Goal: Information Seeking & Learning: Learn about a topic

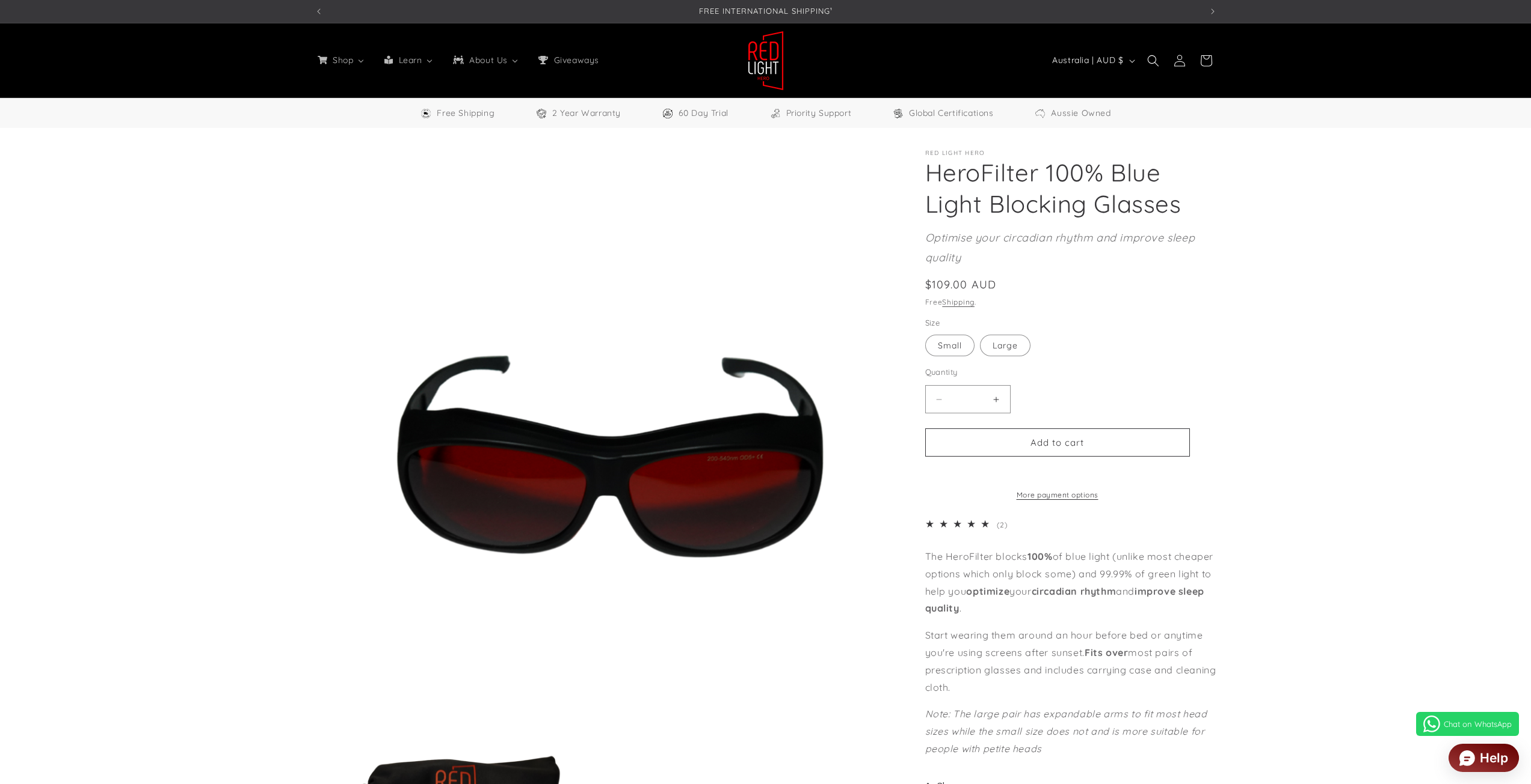
select select "**"
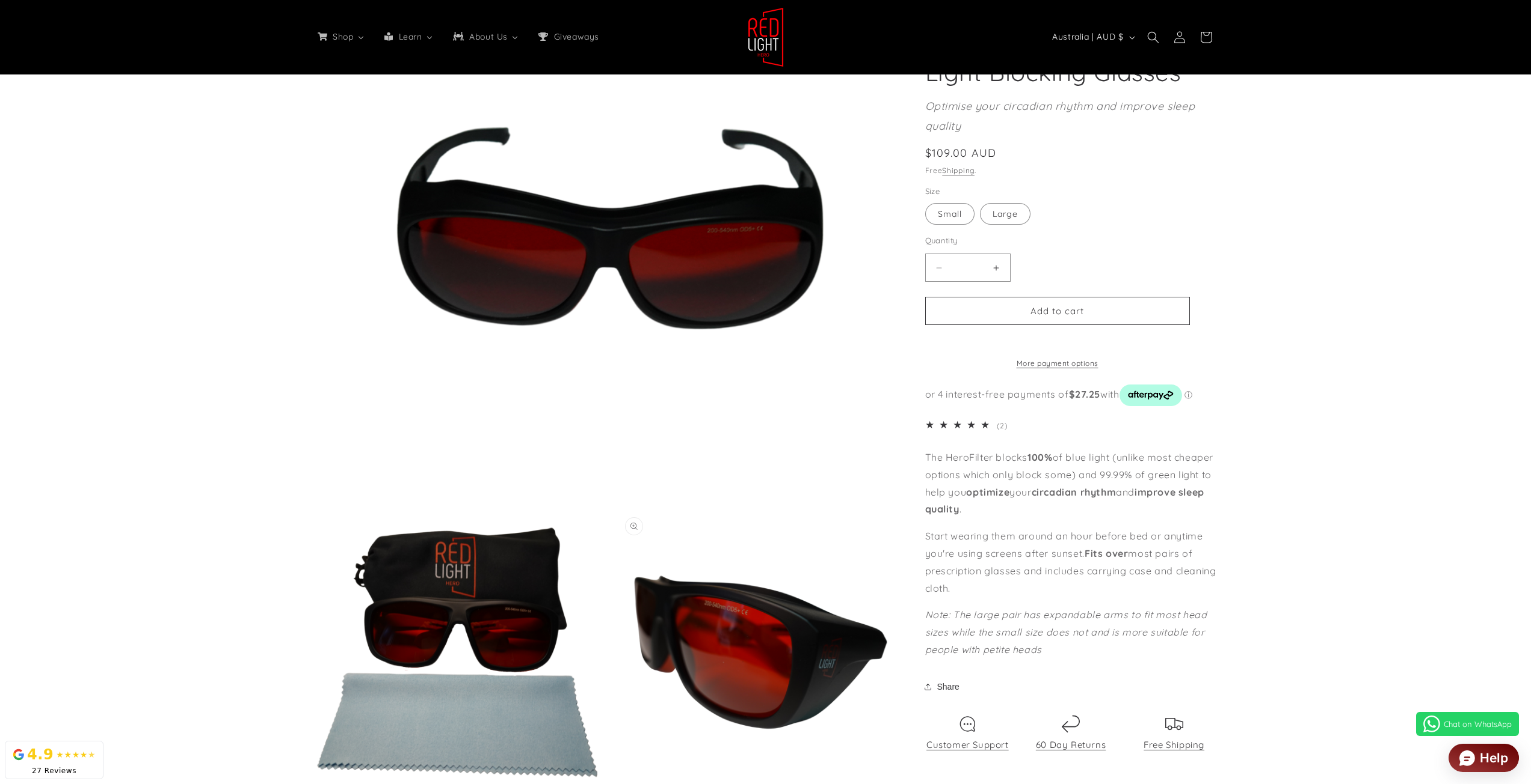
scroll to position [0, 886]
click at [316, 784] on button "Open media 2 in modal" at bounding box center [316, 793] width 0 height 0
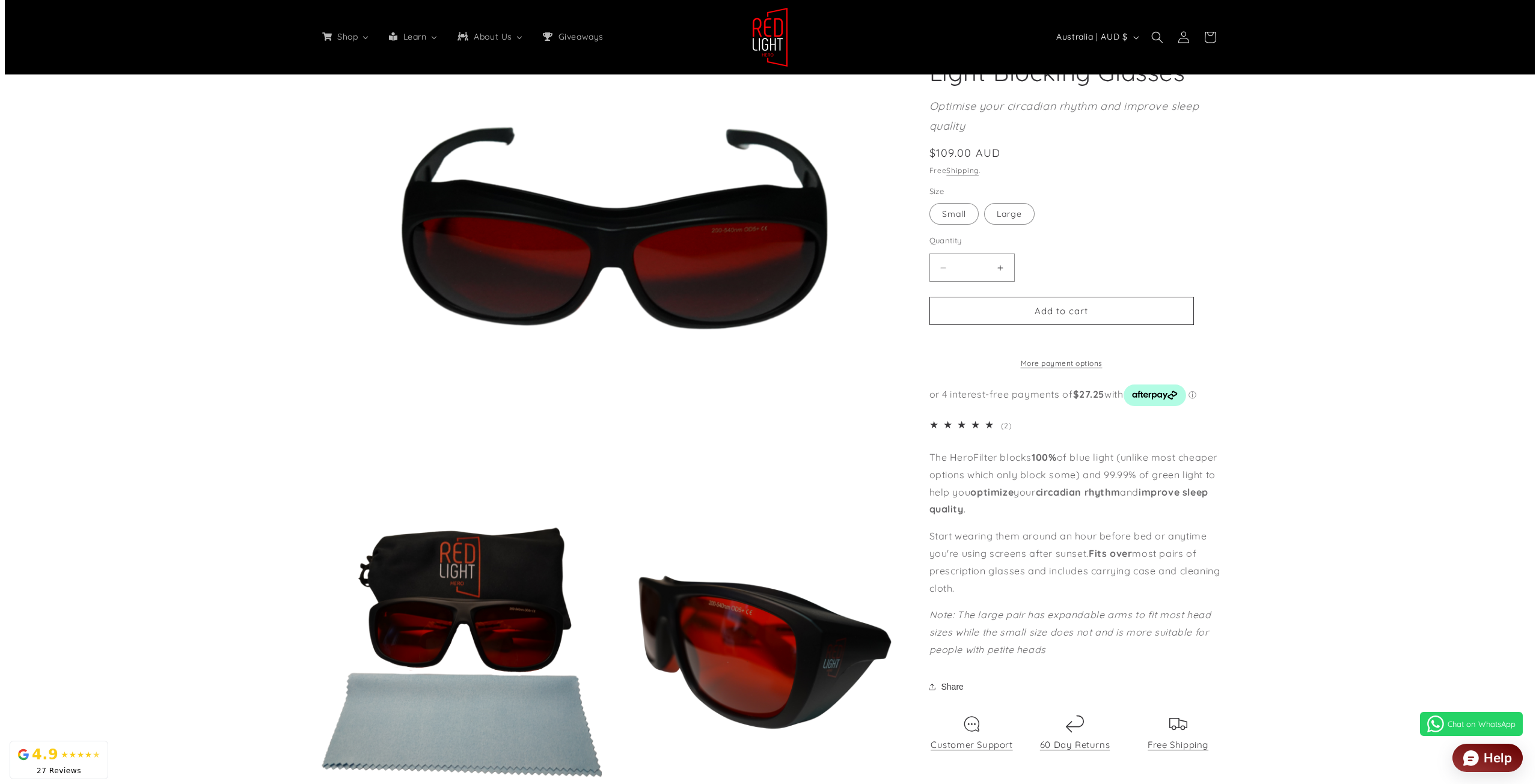
scroll to position [1419, 0]
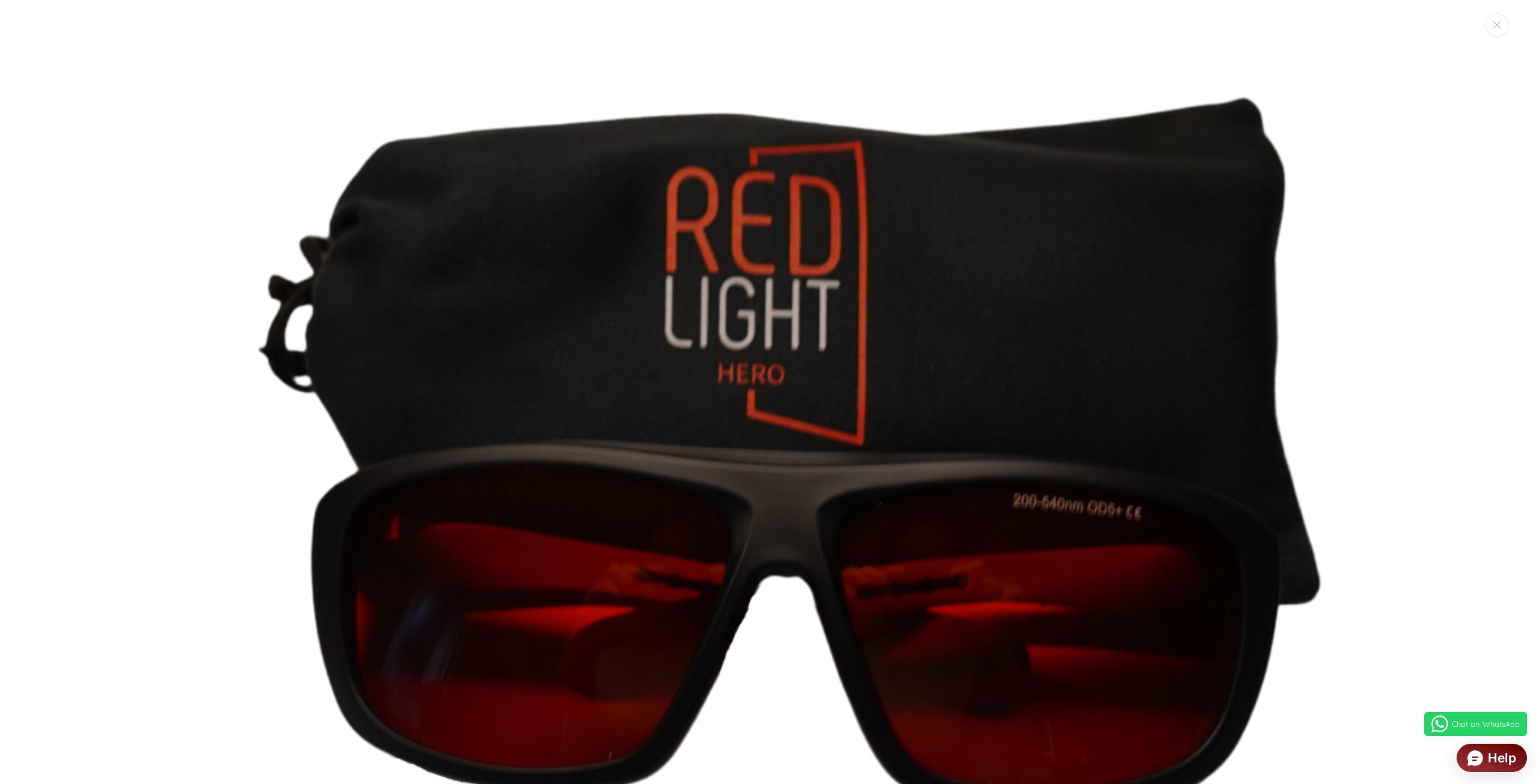
click at [1364, 380] on img "Media gallery" at bounding box center [770, 712] width 1407 height 1407
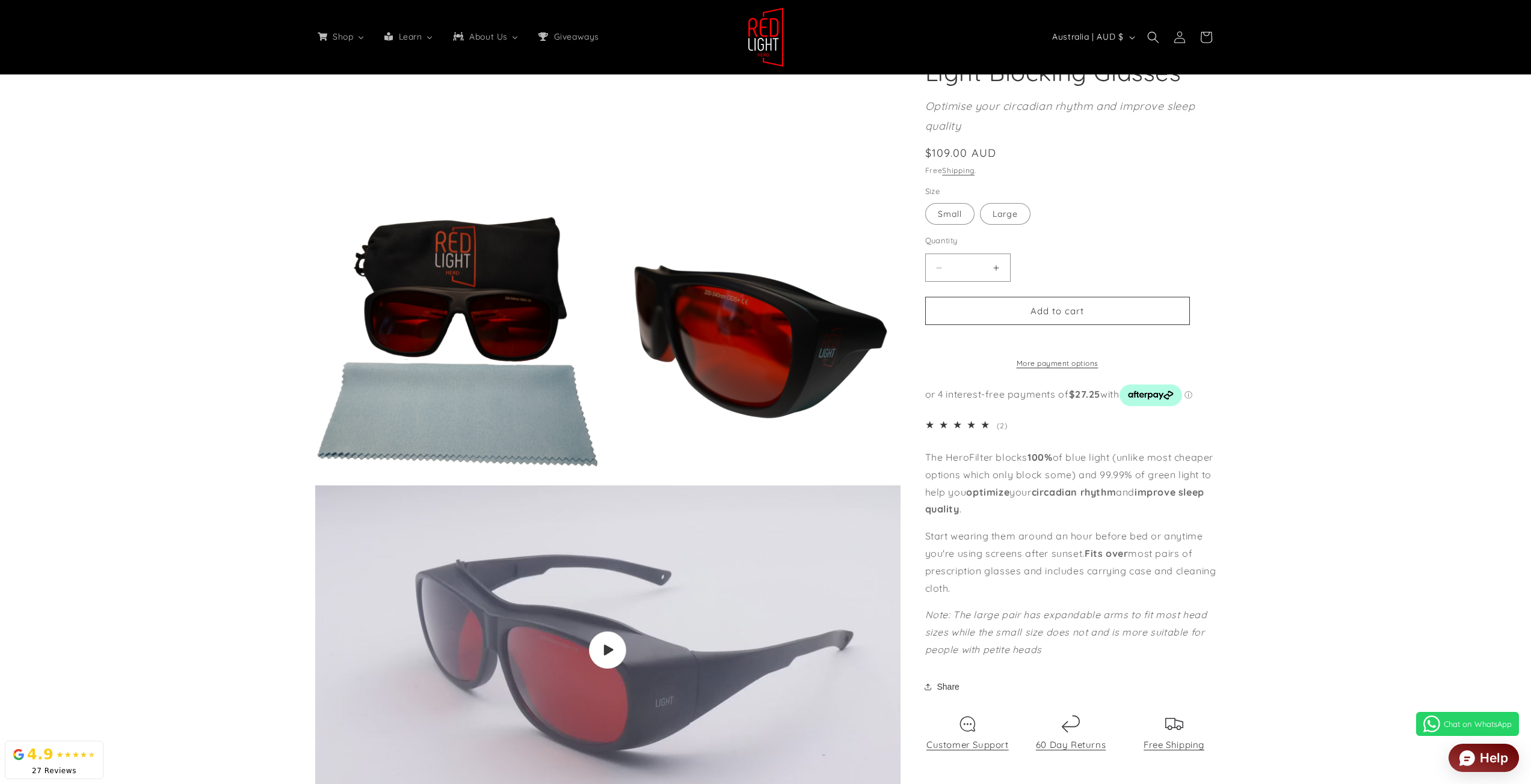
scroll to position [521, 0]
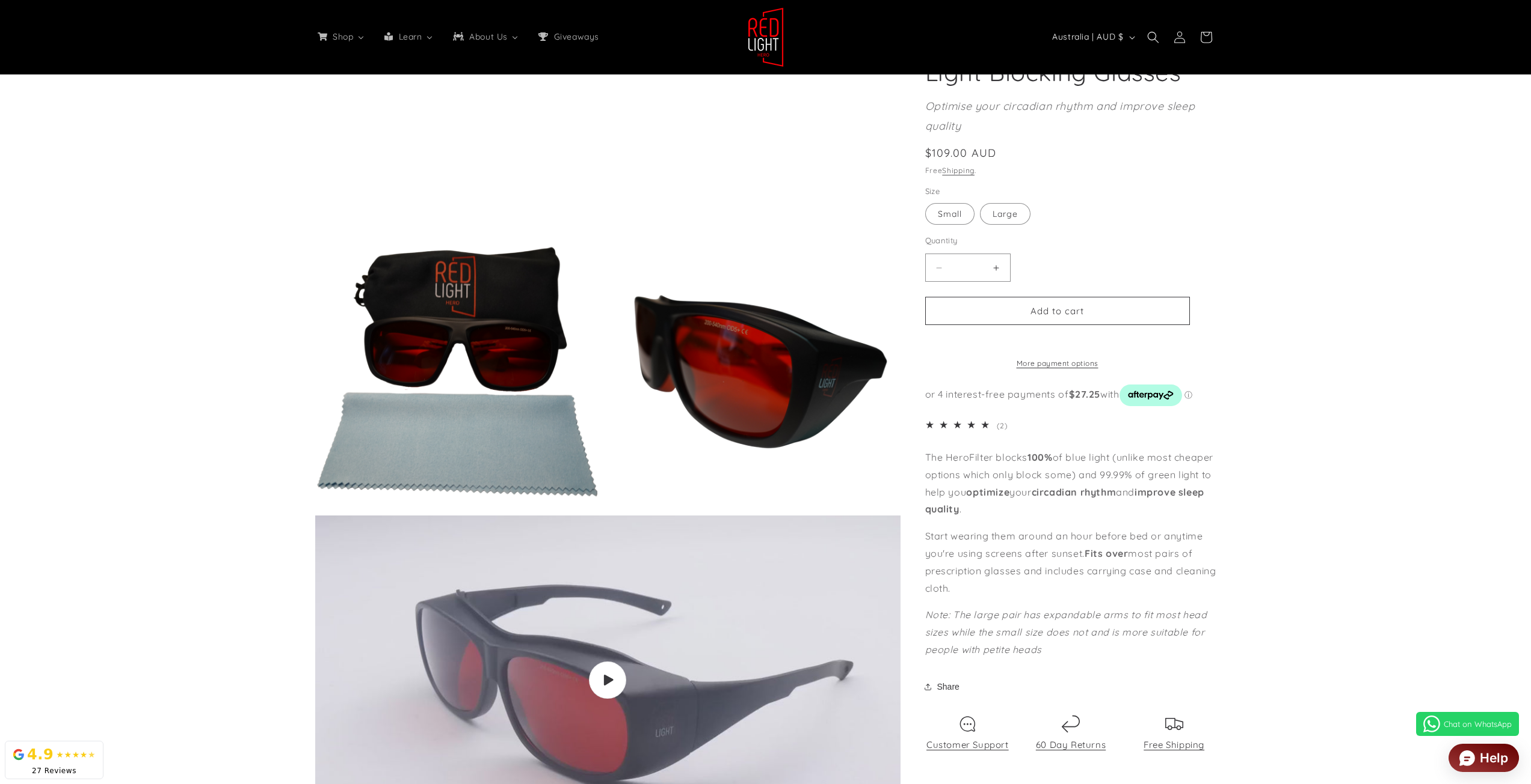
click at [973, 431] on span "5.0 out of 5.0 stars" at bounding box center [959, 425] width 69 height 10
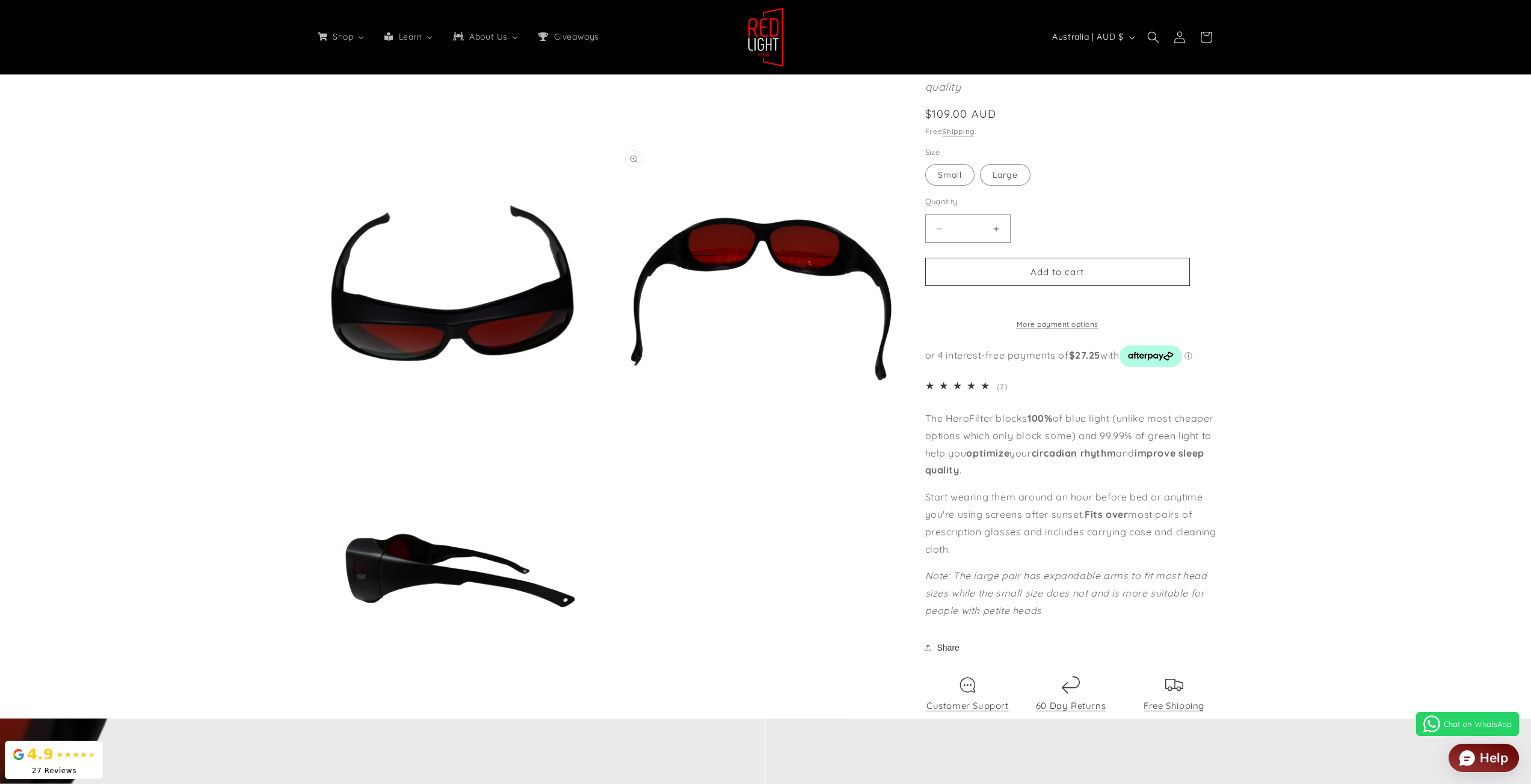
scroll to position [0, 0]
click at [316, 425] on button "Open media 11 in modal" at bounding box center [316, 425] width 0 height 0
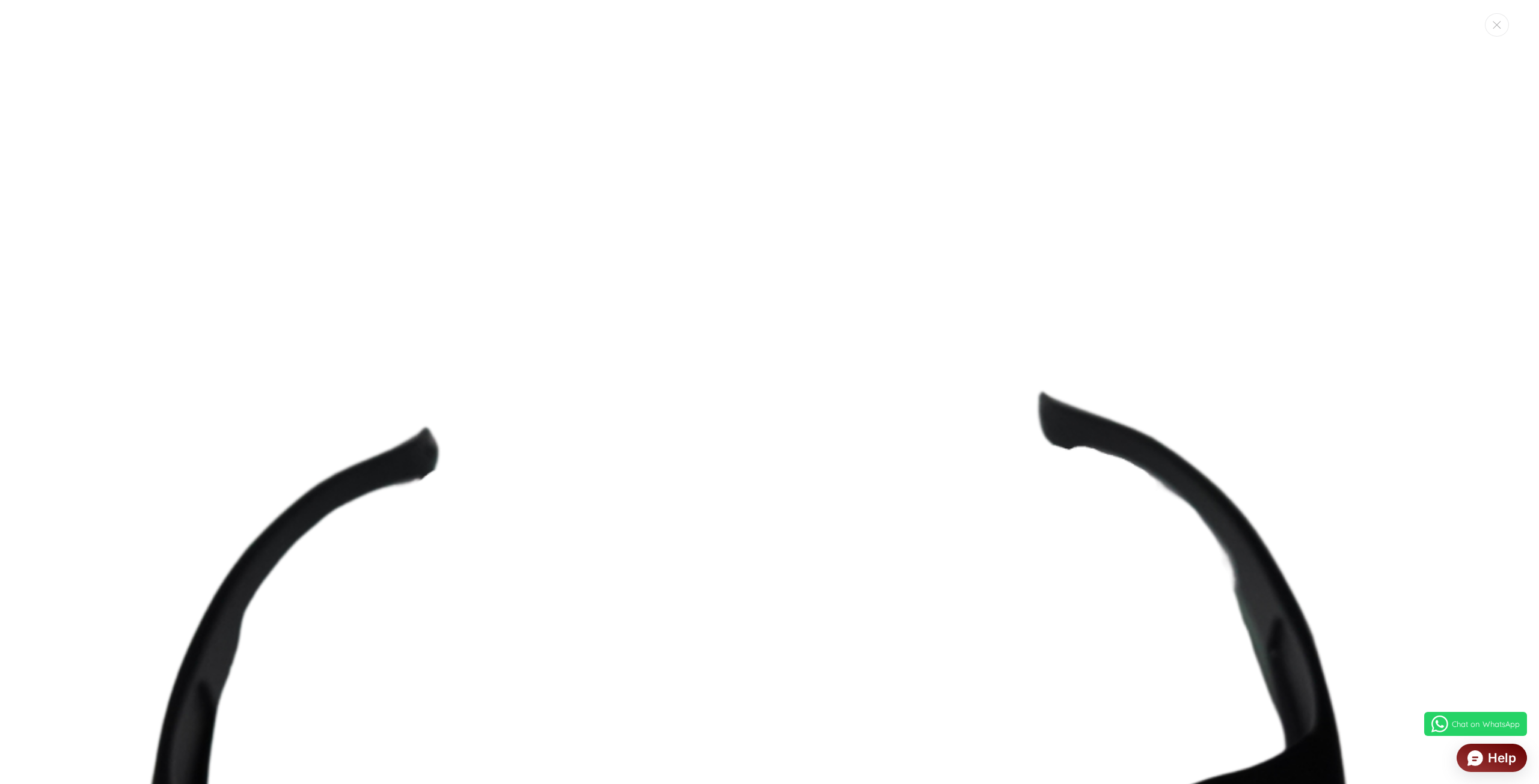
click at [511, 277] on img "Media gallery" at bounding box center [770, 785] width 1407 height 1407
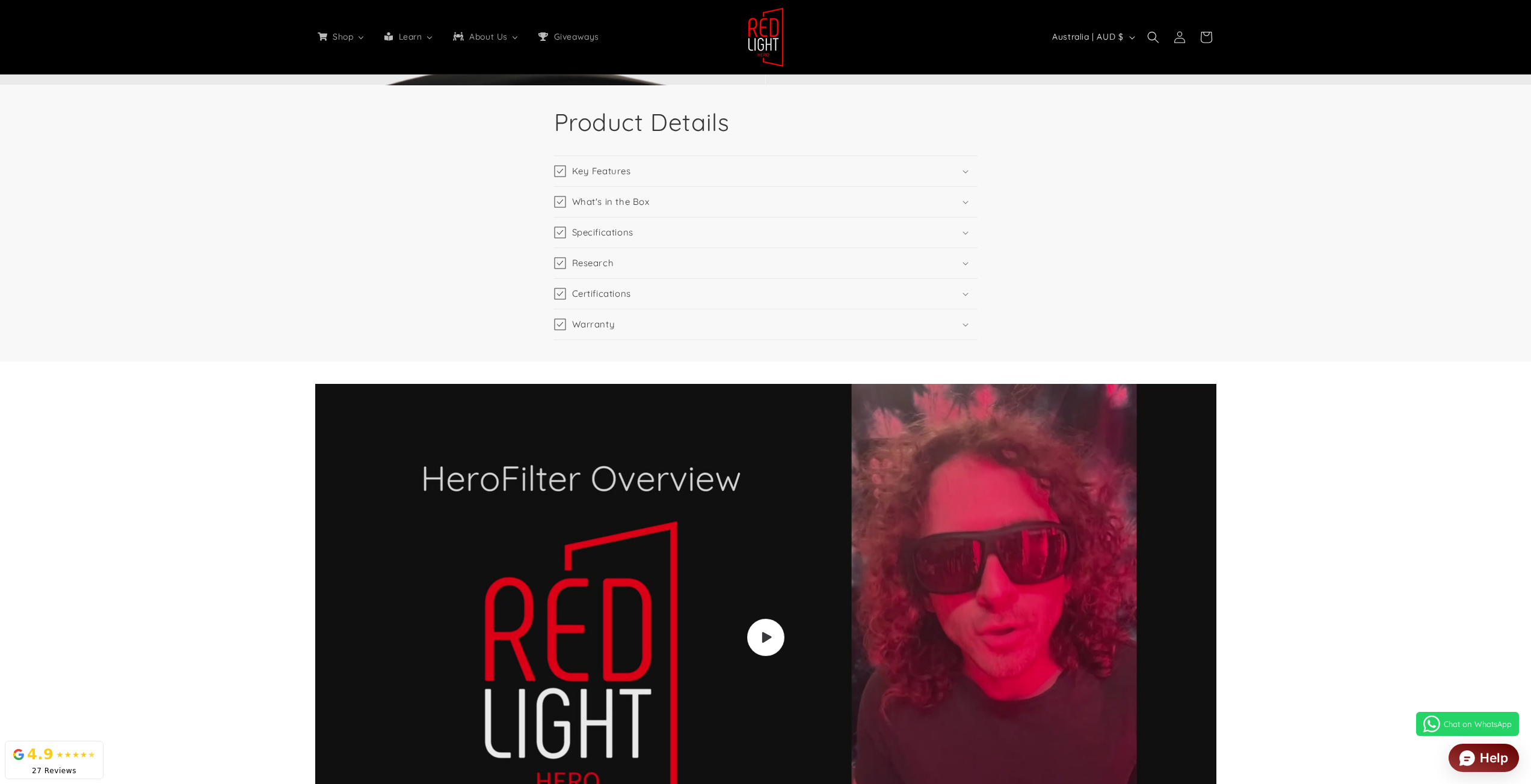
scroll to position [3106, 0]
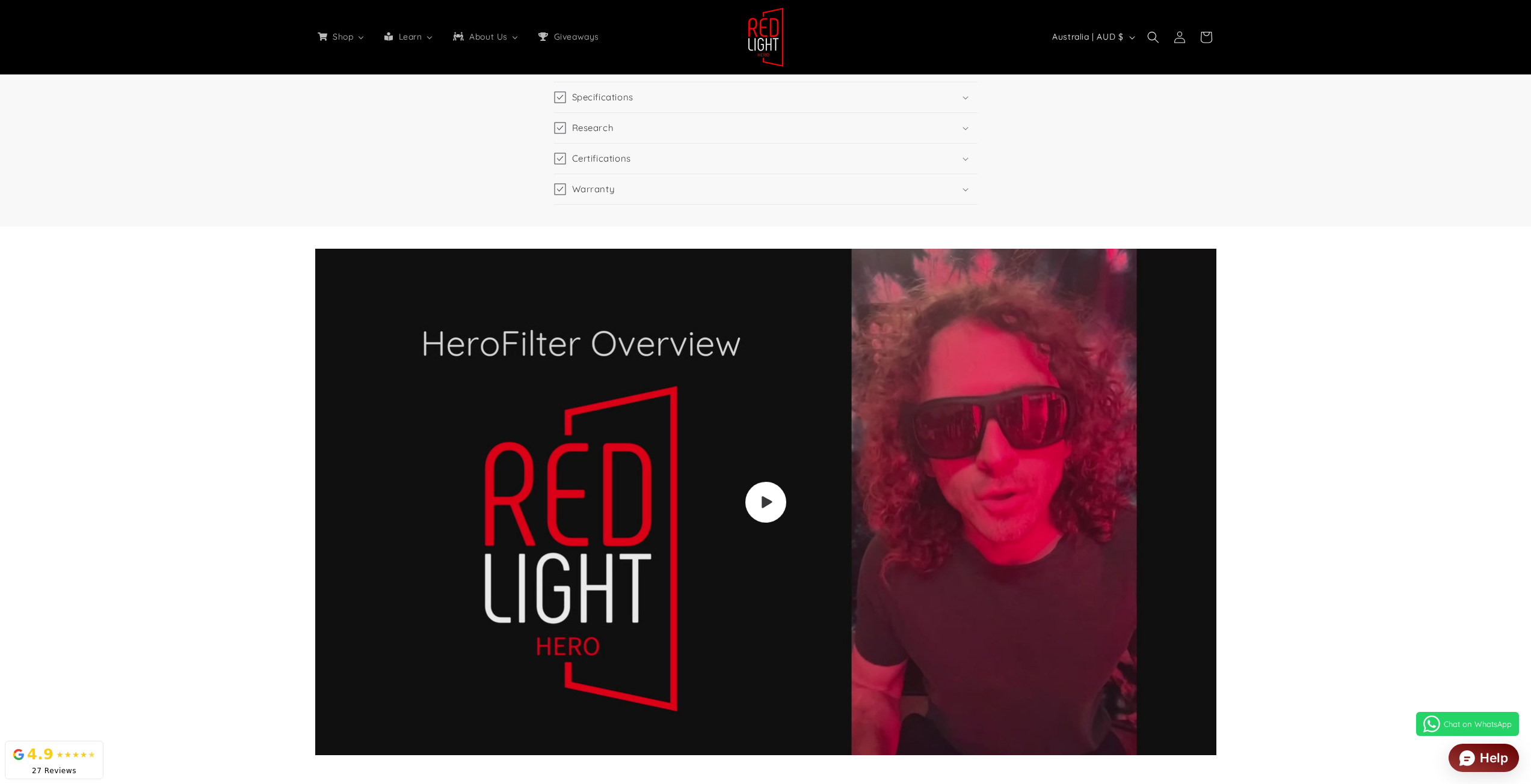
click at [775, 496] on span "Load video: Video walkthrough of Red Light Hero red light therapy panels and de…" at bounding box center [766, 503] width 41 height 41
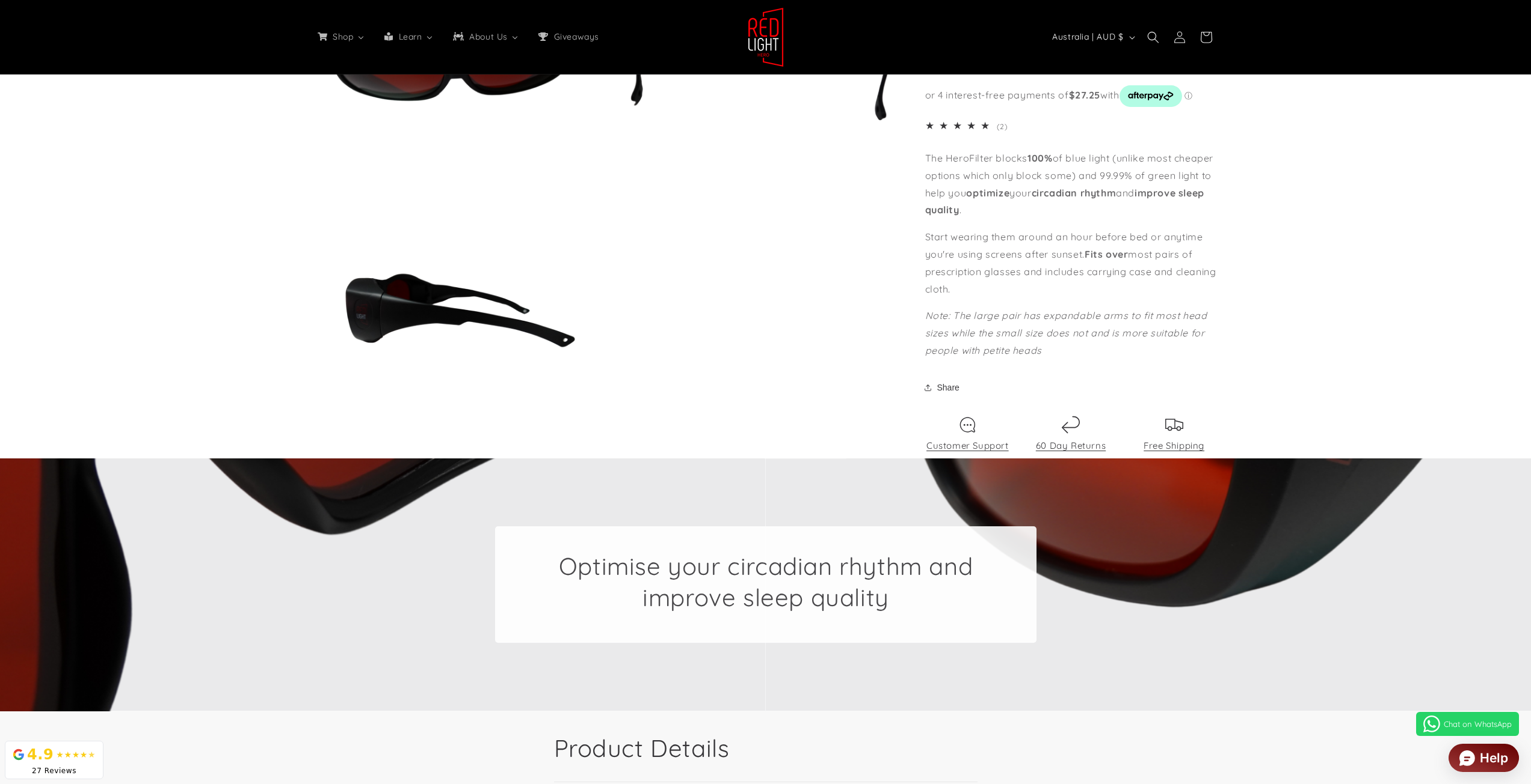
scroll to position [2384, 0]
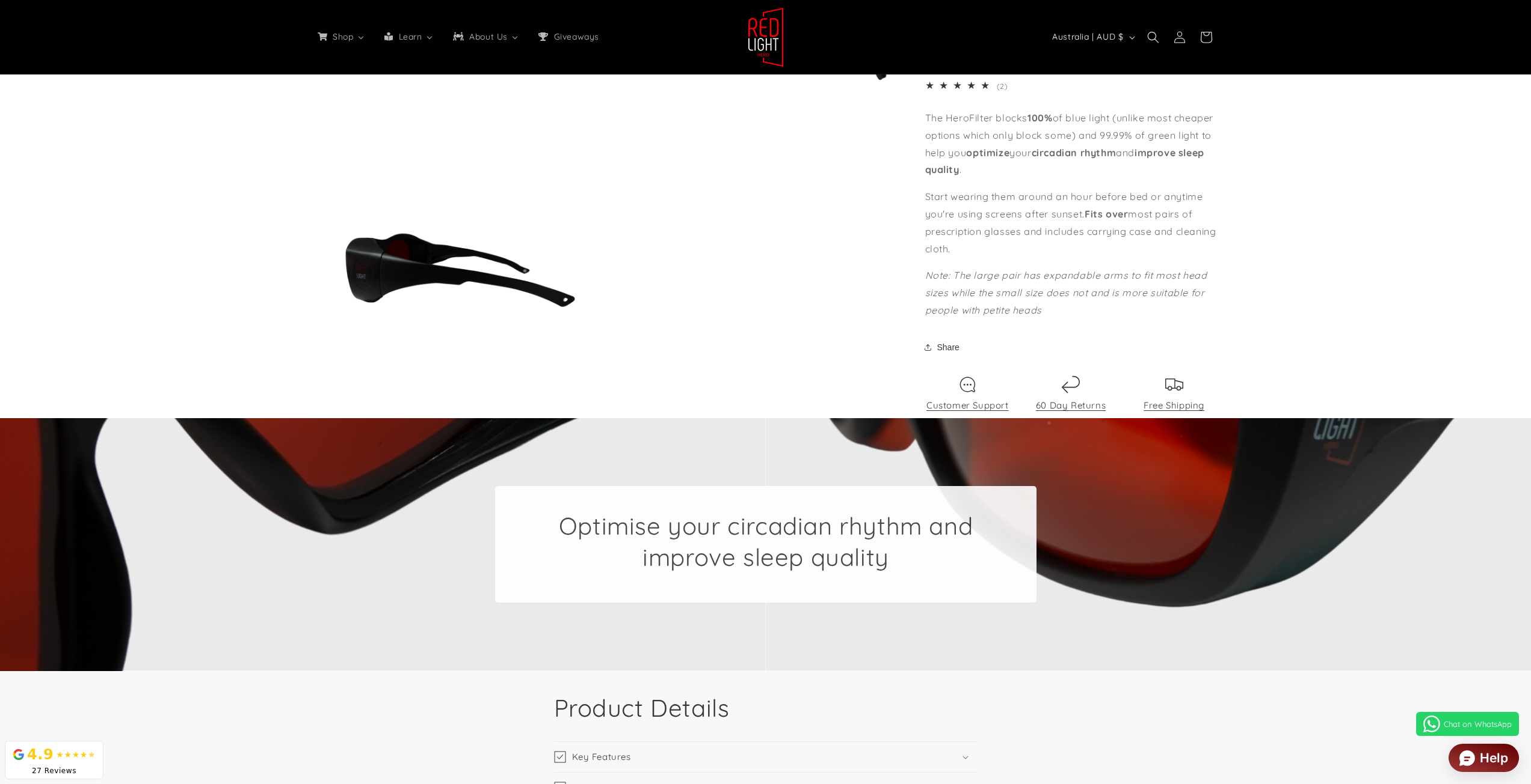
drag, startPoint x: 74, startPoint y: 760, endPoint x: 41, endPoint y: 771, distance: 34.8
click at [74, 760] on div "★★★★ ★" at bounding box center [76, 756] width 40 height 13
click at [15, 754] on icon at bounding box center [14, 755] width 2 height 5
drag, startPoint x: 40, startPoint y: 765, endPoint x: 74, endPoint y: 770, distance: 34.4
click at [74, 770] on div "4.9 ★★★★ ★ 27 Reviews" at bounding box center [54, 760] width 99 height 39
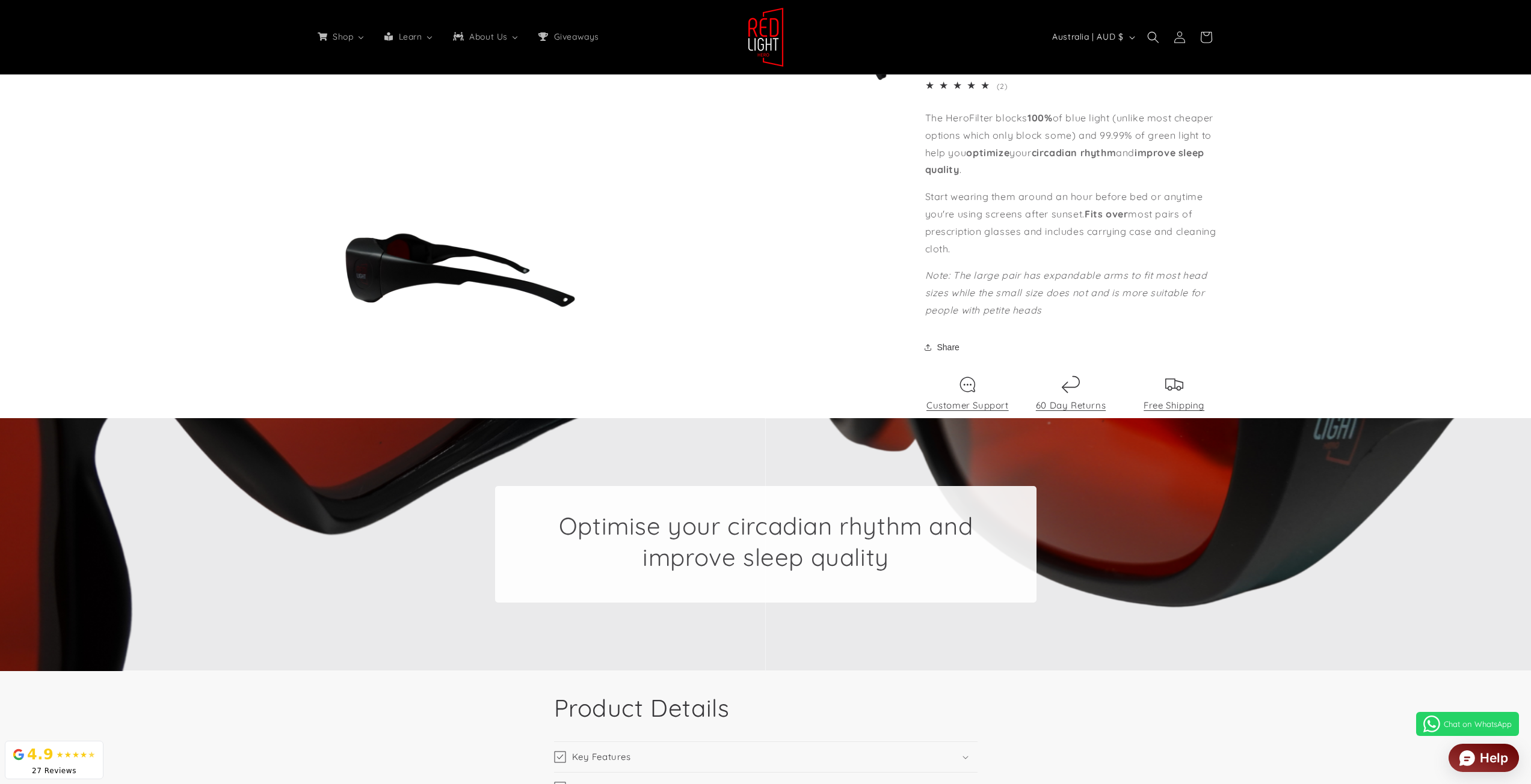
click at [74, 770] on div "27 Reviews" at bounding box center [54, 771] width 83 height 11
click at [56, 751] on div "★★★★ ★" at bounding box center [76, 756] width 40 height 13
click at [12, 756] on div "4.9 ★★★★ ★ 27 Reviews" at bounding box center [54, 760] width 99 height 39
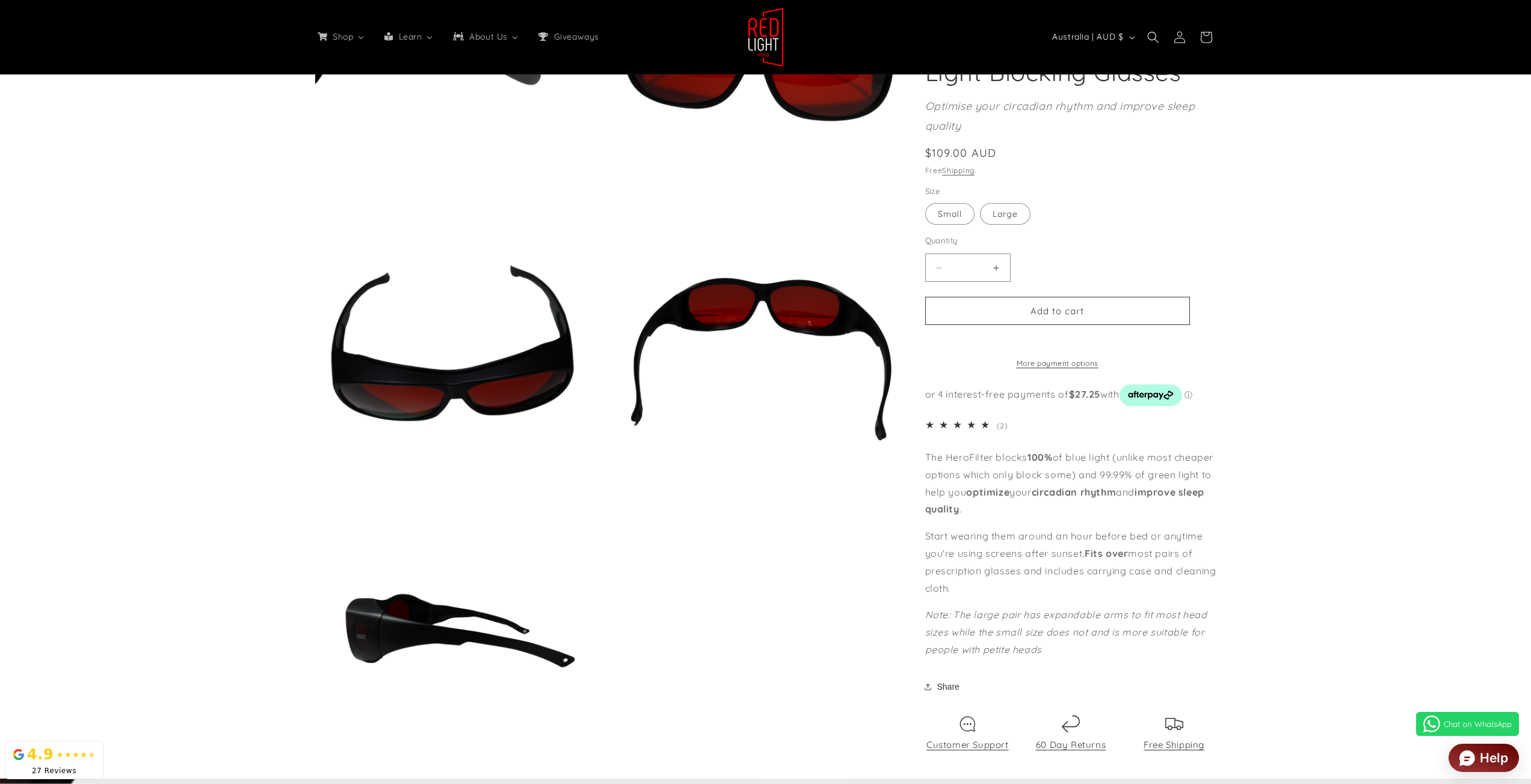
scroll to position [0, 2659]
drag, startPoint x: 41, startPoint y: 758, endPoint x: 100, endPoint y: 763, distance: 59.2
click at [100, 763] on body "Skip to content FREE INTERNATIONAL SHIPPING¹ 60 DAY RETURN POLICY² 5% off welco…" at bounding box center [766, 719] width 1531 height 5487
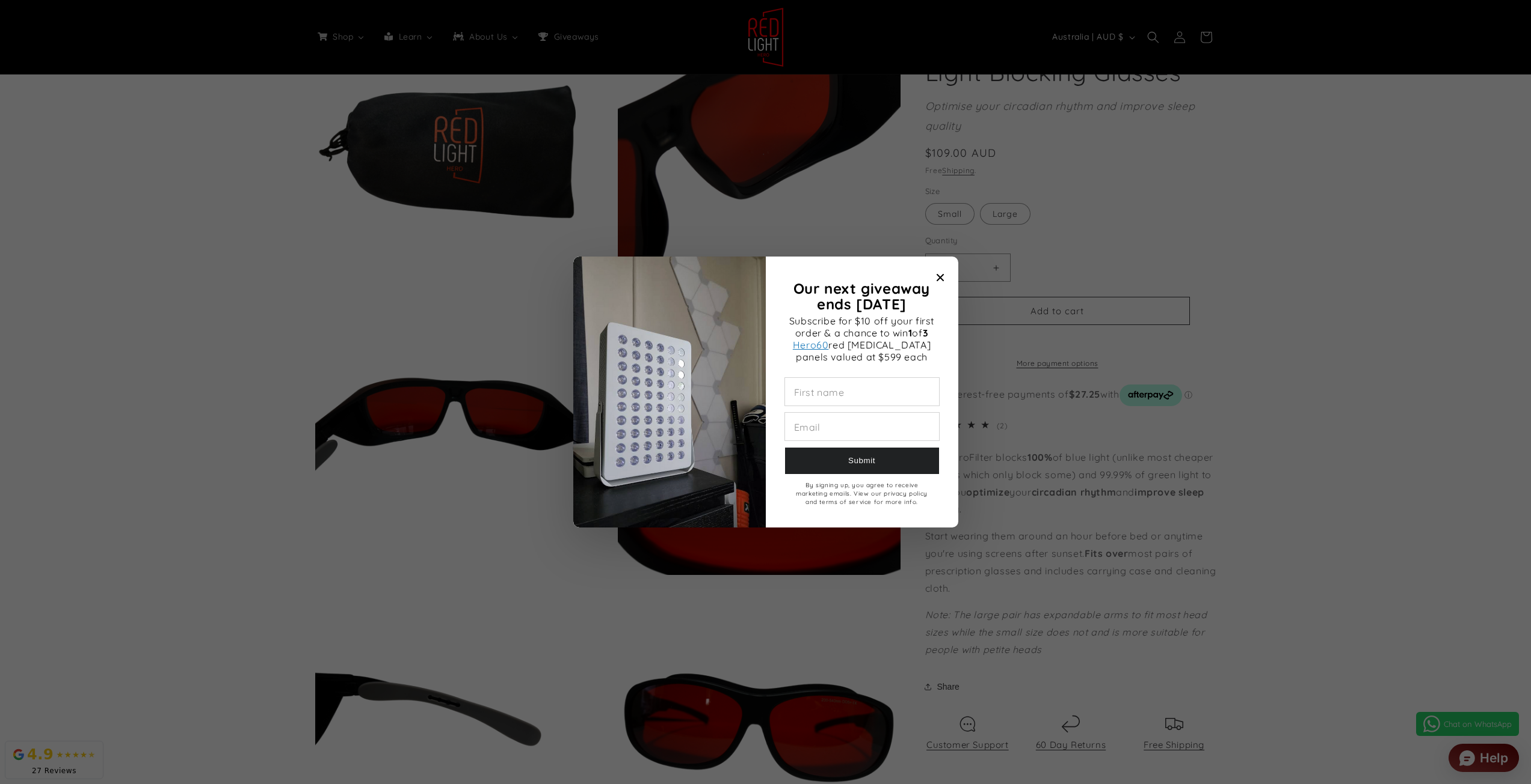
scroll to position [0, 886]
click at [947, 275] on span "Close modal" at bounding box center [939, 277] width 17 height 17
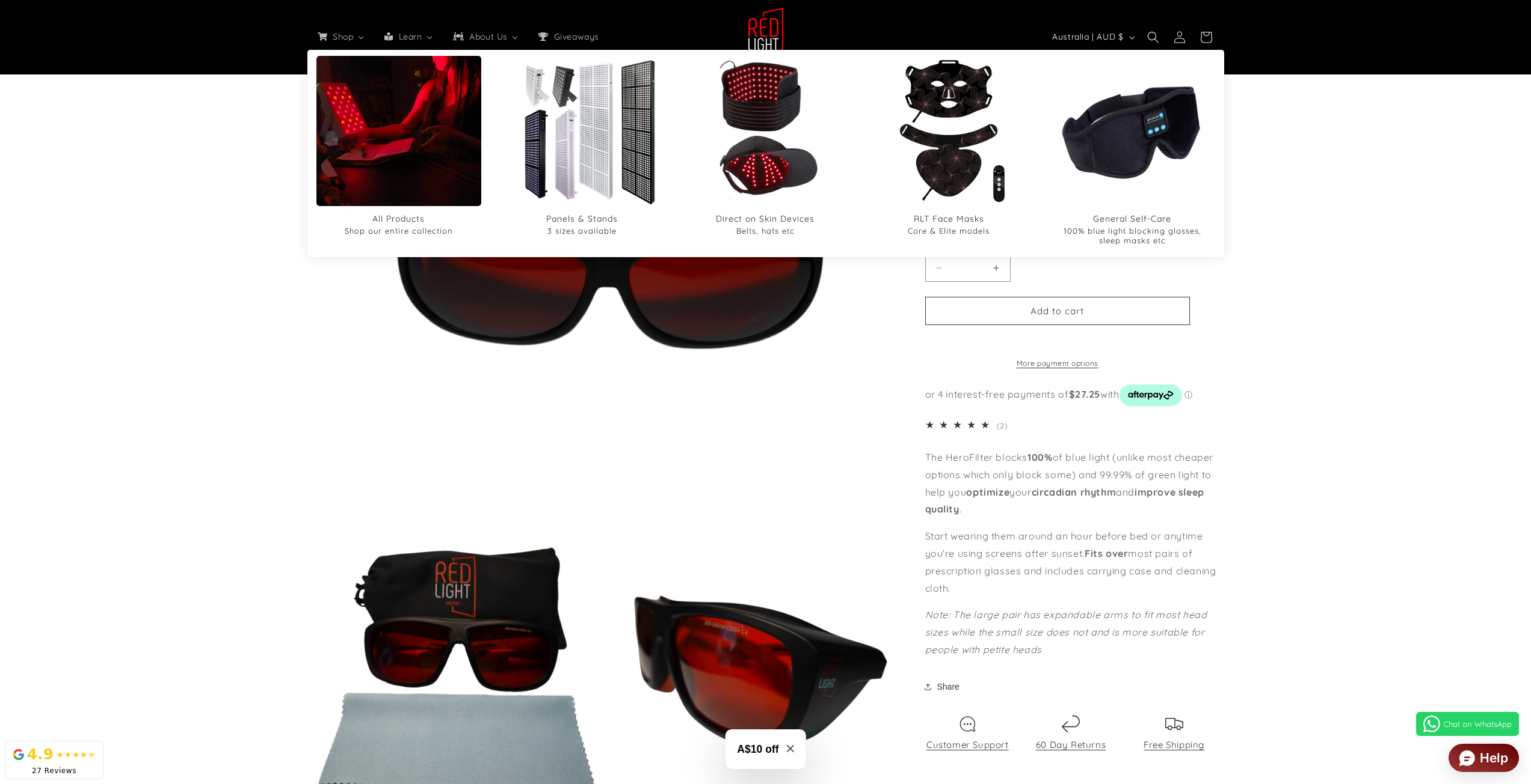
click at [451, 141] on img "All Products" at bounding box center [399, 130] width 198 height 238
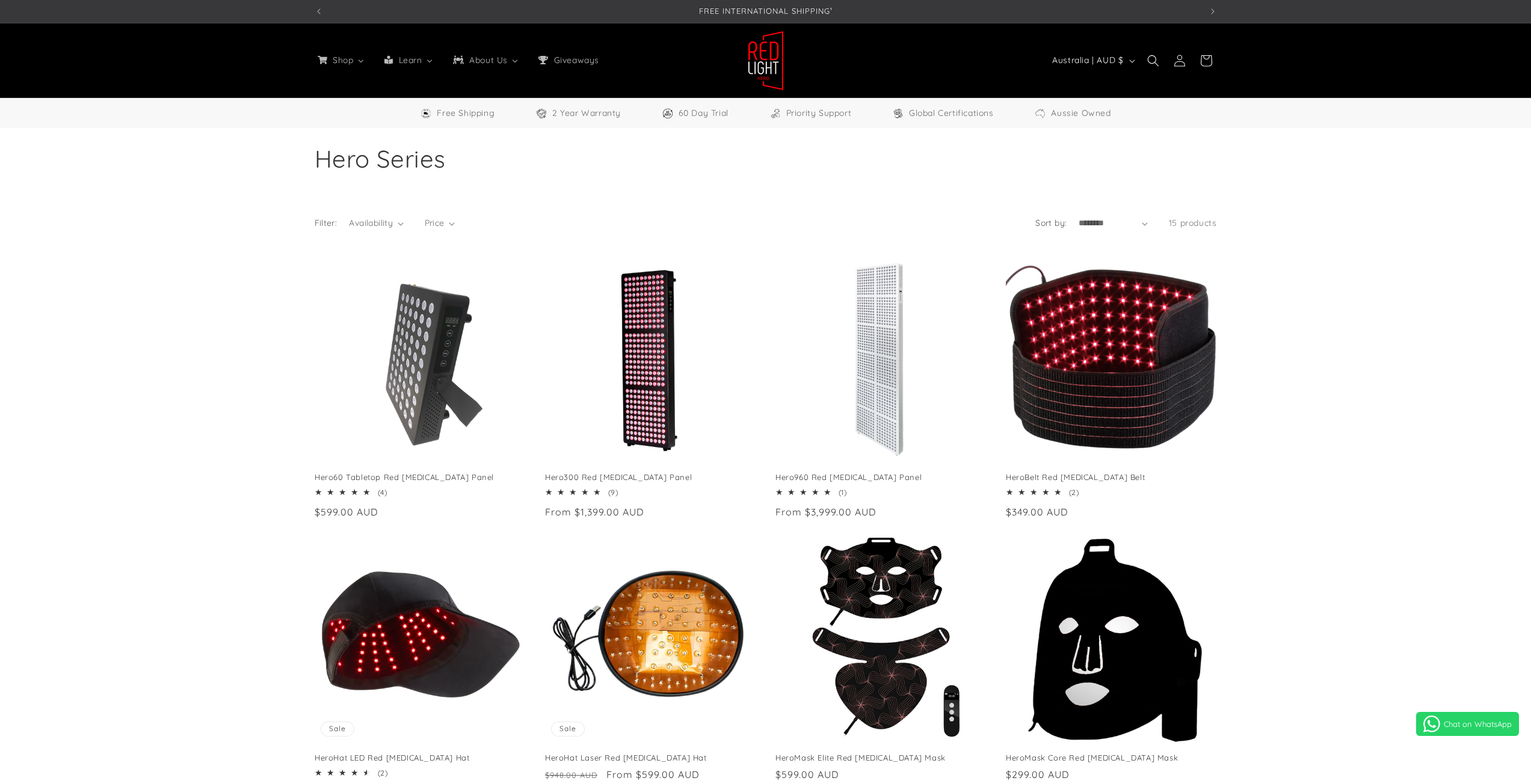
select select "**"
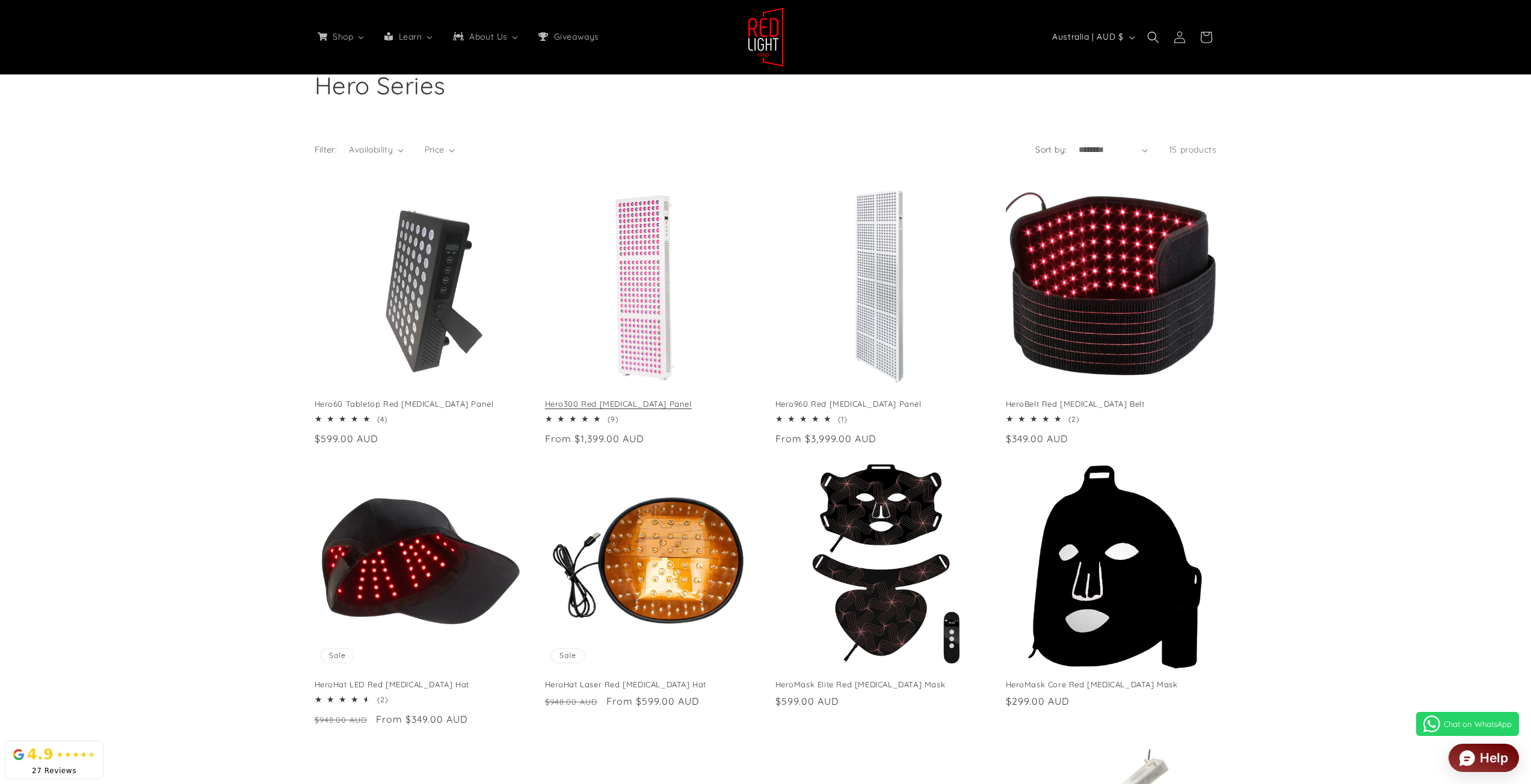
scroll to position [60, 0]
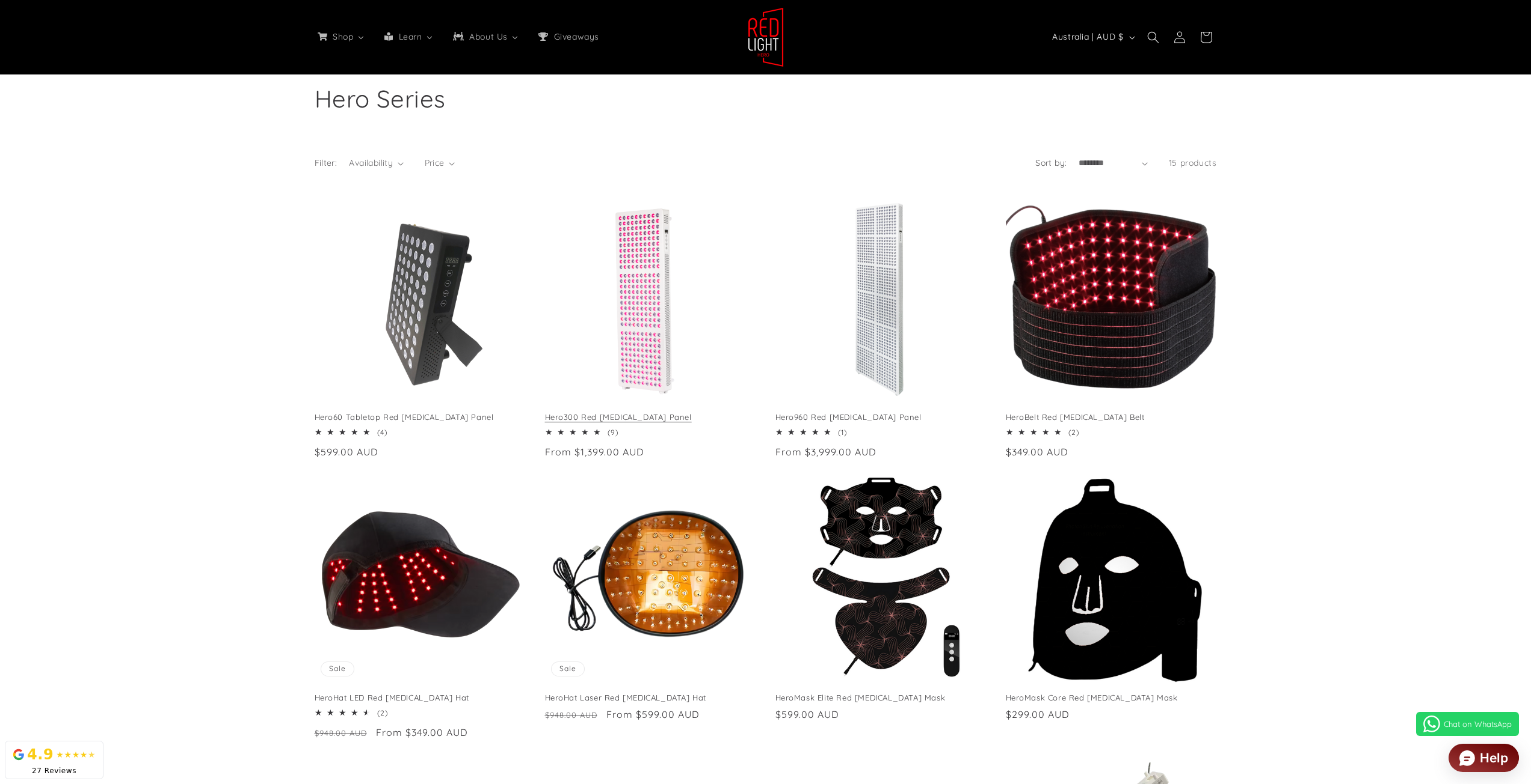
click at [659, 413] on link "Hero300 Red Light Therapy Panel" at bounding box center [650, 417] width 211 height 10
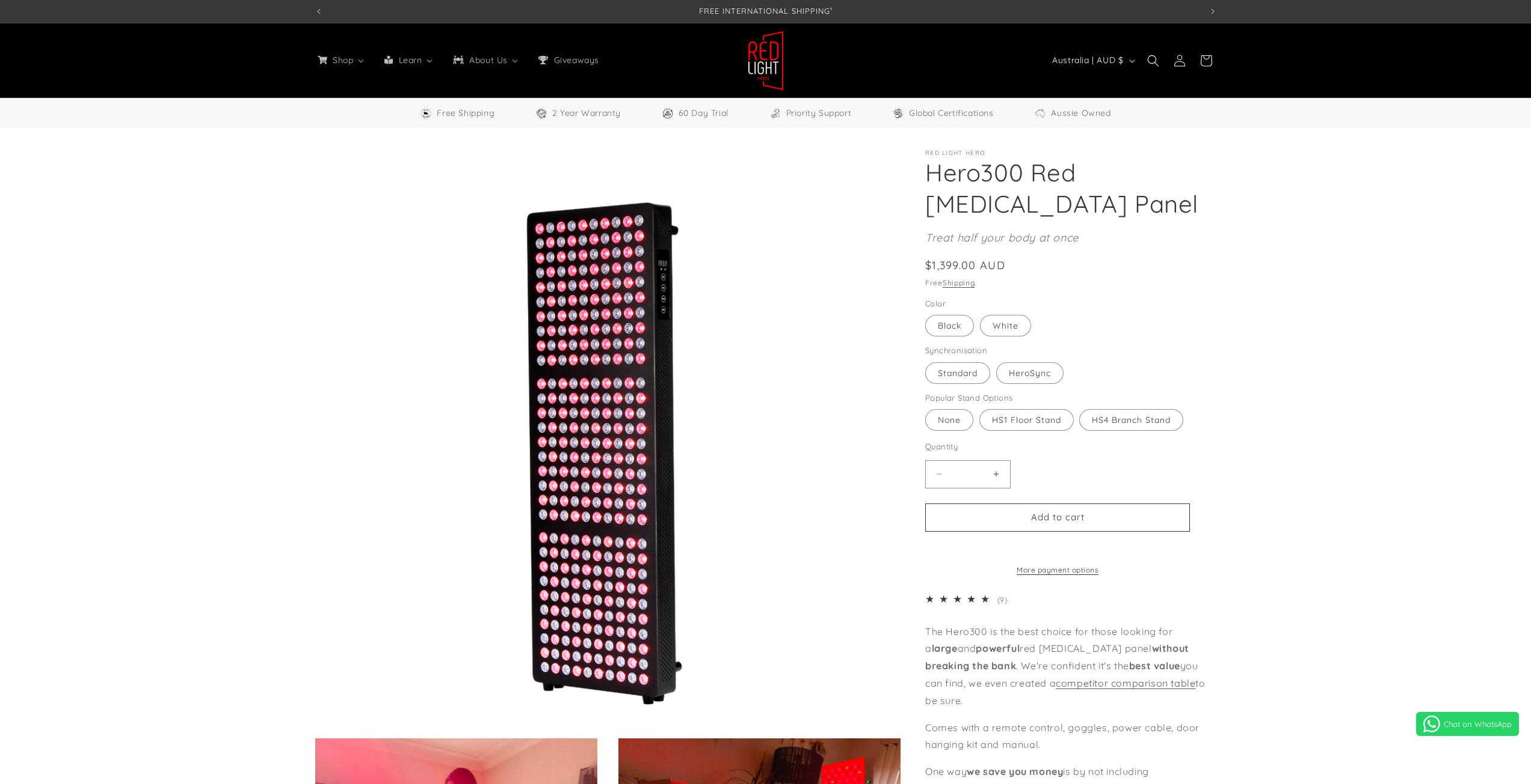
select select "**"
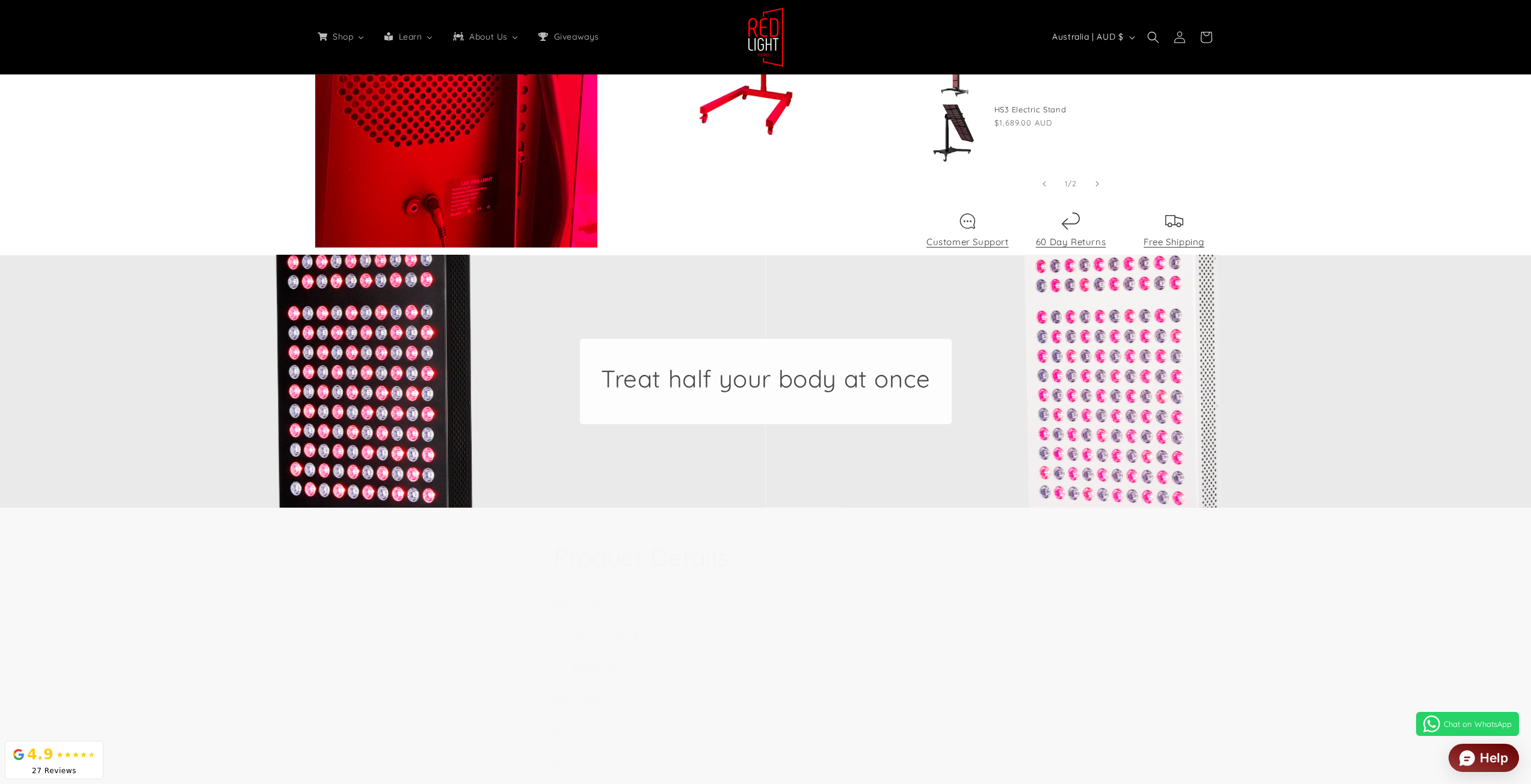
scroll to position [1924, 0]
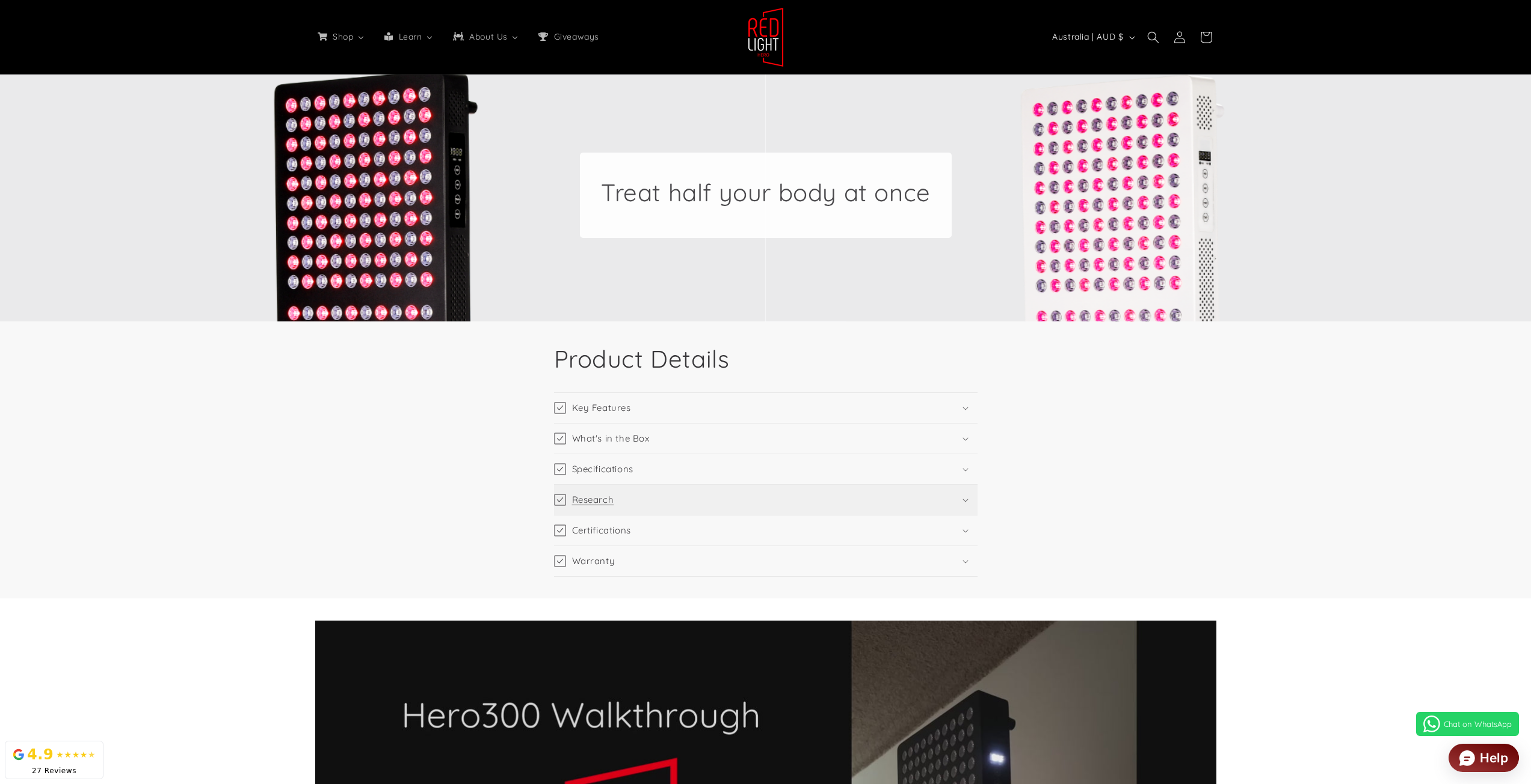
click at [683, 488] on summary "Research" at bounding box center [765, 500] width 423 height 30
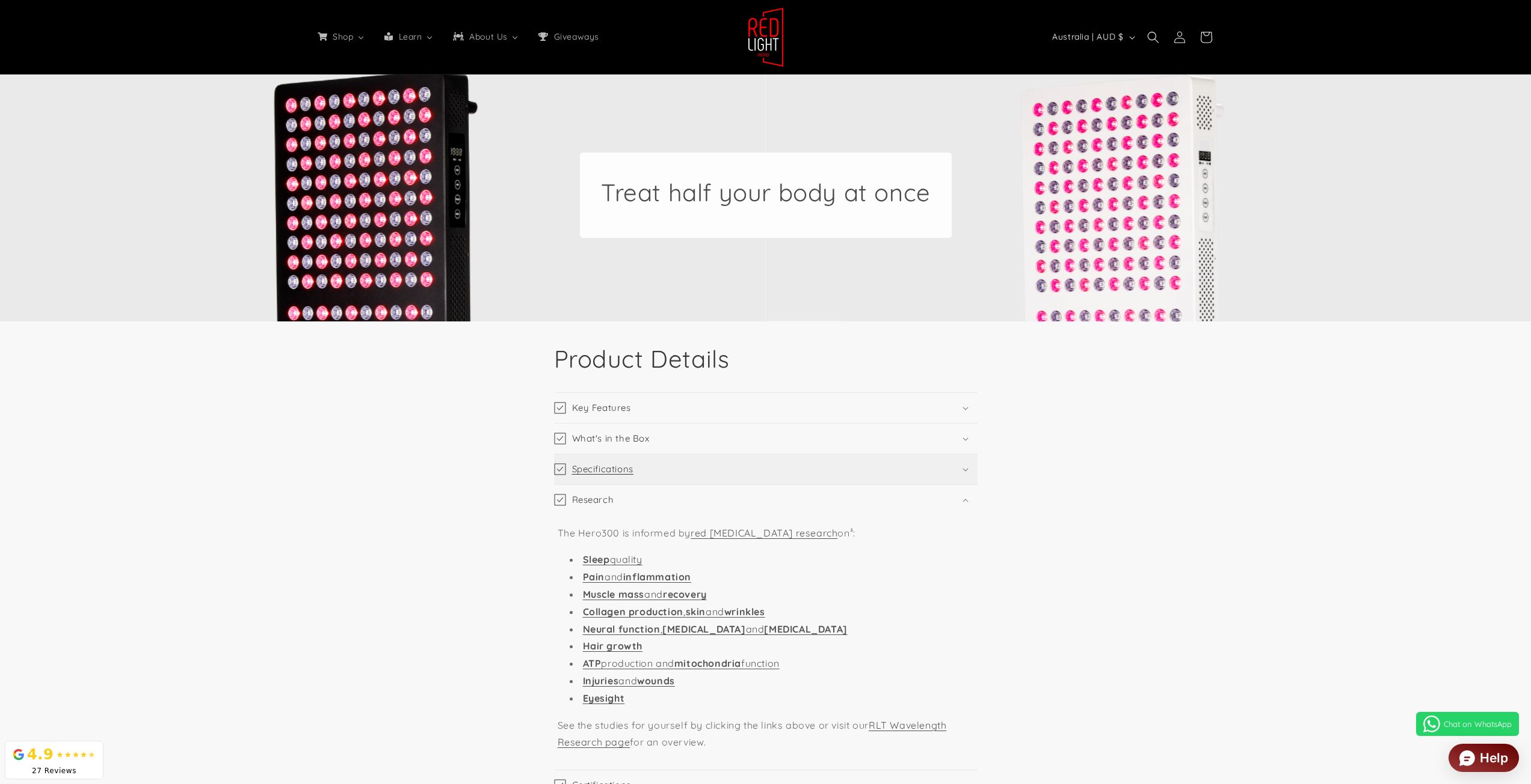
scroll to position [2002, 0]
